Goal: Task Accomplishment & Management: Use online tool/utility

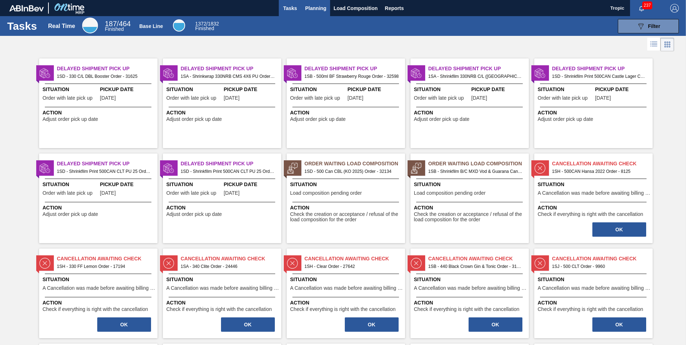
click at [316, 8] on span "Planning" at bounding box center [315, 8] width 21 height 9
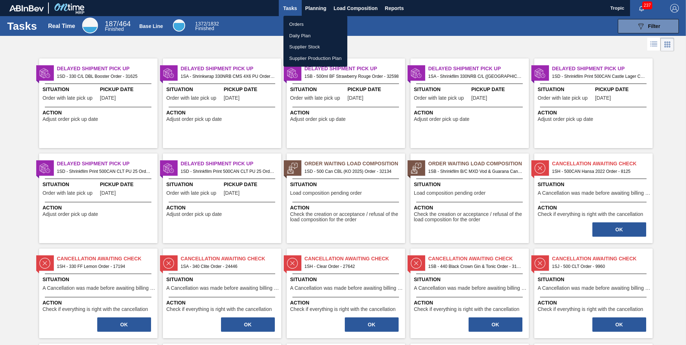
click at [294, 22] on li "Orders" at bounding box center [315, 24] width 64 height 11
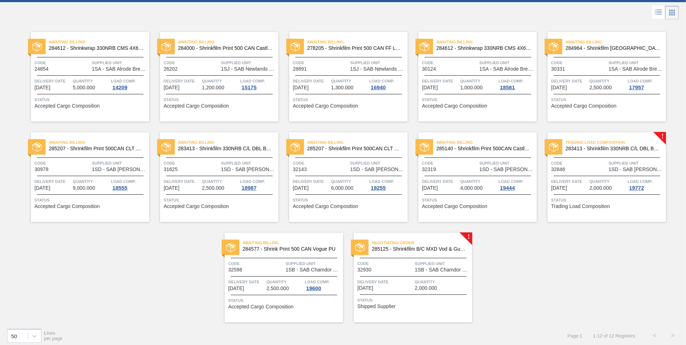
scroll to position [38, 0]
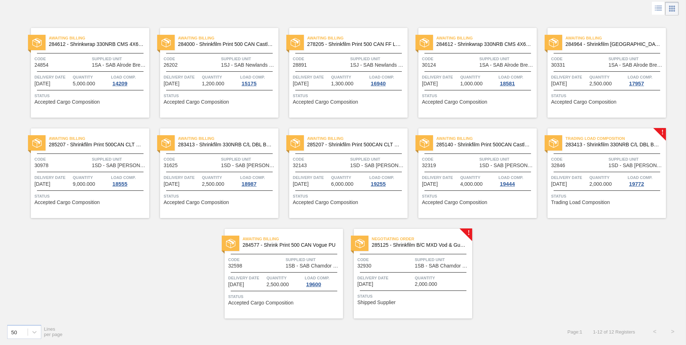
click at [405, 251] on div "Negotiating Order 285125 - Shrinkfilm B/C MXD Vod & Guarana Can Code 32930 Supp…" at bounding box center [413, 274] width 118 height 90
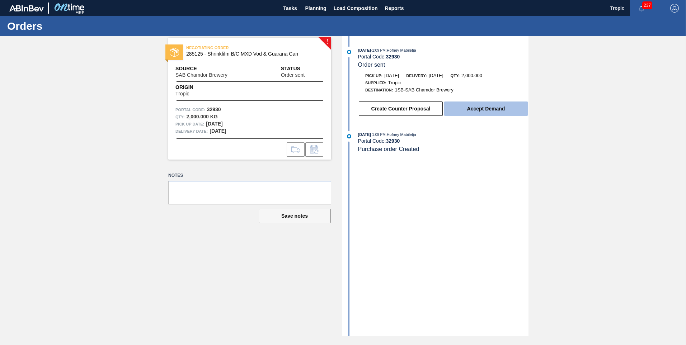
click at [475, 109] on button "Accept Demand" at bounding box center [486, 108] width 84 height 14
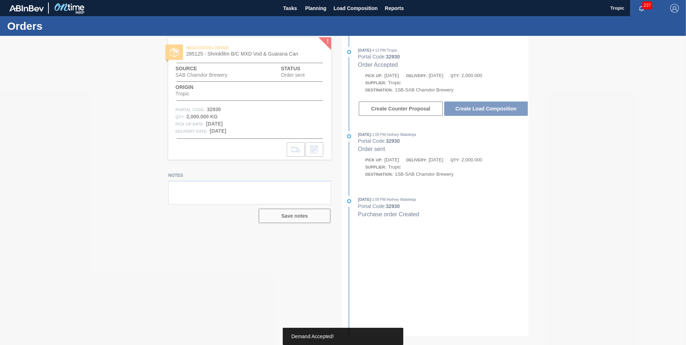
click at [475, 109] on div at bounding box center [343, 190] width 686 height 309
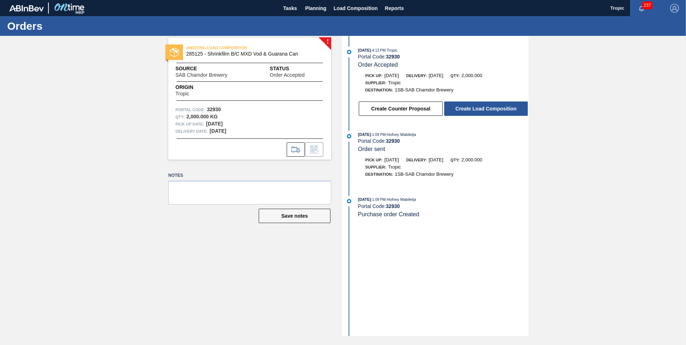
click at [475, 109] on button "Create Load Composition" at bounding box center [486, 108] width 84 height 14
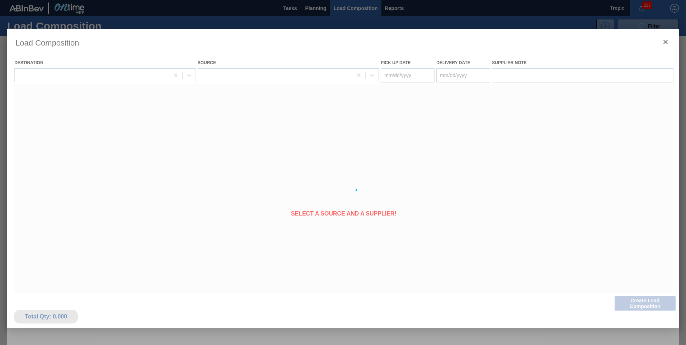
type Date "[DATE]"
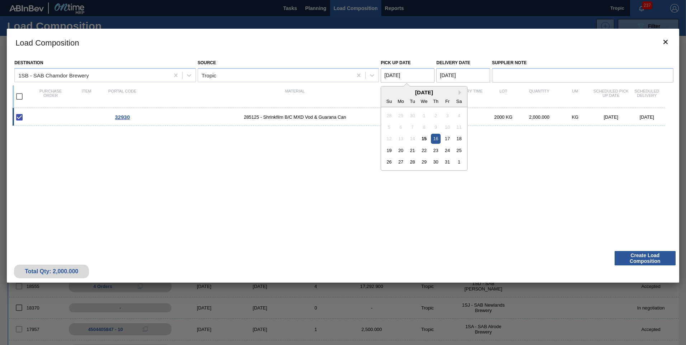
click at [415, 76] on Date "[DATE]" at bounding box center [407, 75] width 54 height 14
click at [457, 137] on div "18" at bounding box center [459, 139] width 10 height 10
type Date "[DATE]"
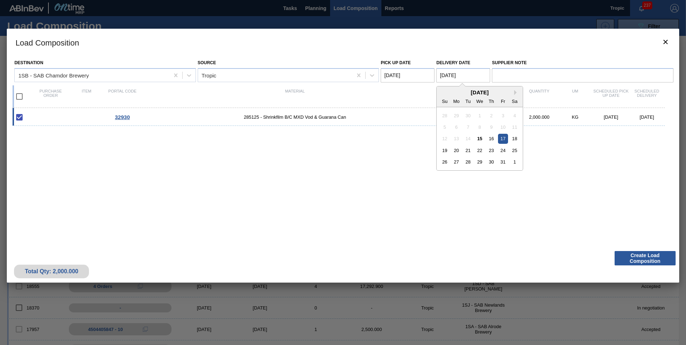
click at [466, 77] on Date "[DATE]" at bounding box center [463, 75] width 54 height 14
click at [444, 147] on div "19" at bounding box center [445, 151] width 10 height 10
type Date "[DATE]"
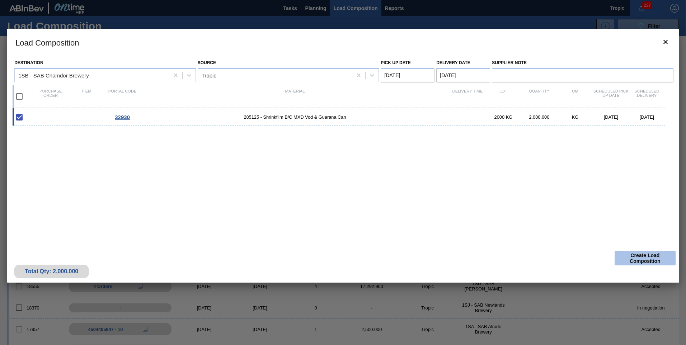
click at [632, 257] on button "Create Load Composition" at bounding box center [644, 258] width 61 height 14
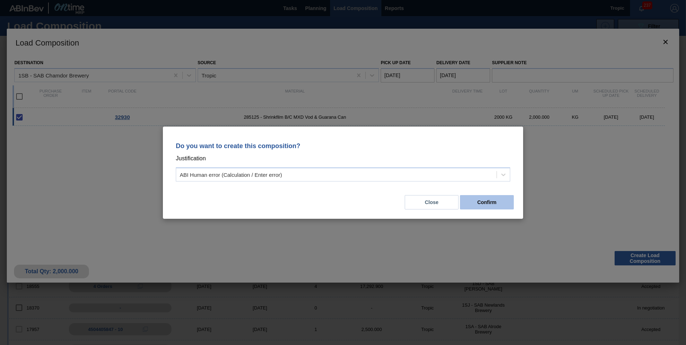
click at [502, 207] on button "Confirm" at bounding box center [487, 202] width 54 height 14
